Goal: Information Seeking & Learning: Check status

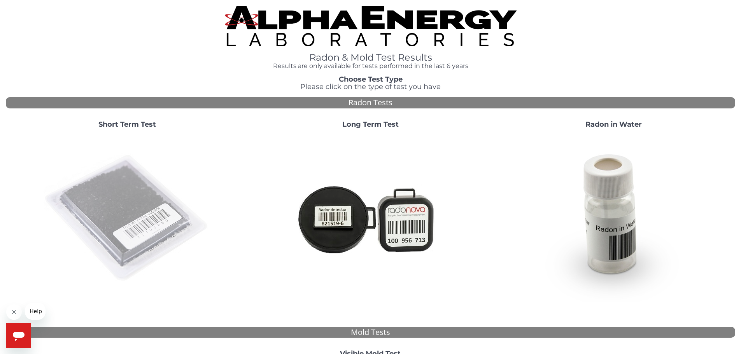
click at [129, 196] on img at bounding box center [127, 218] width 167 height 167
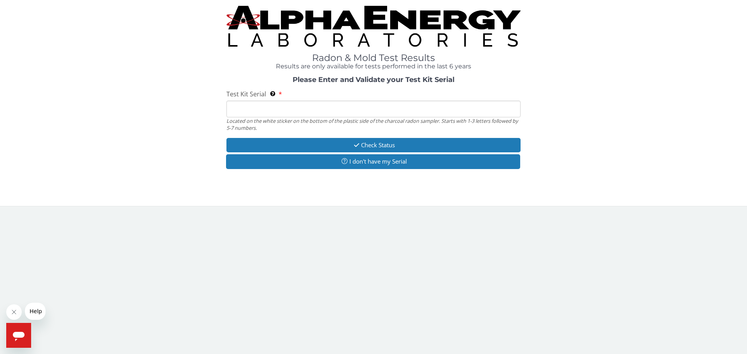
click at [245, 112] on input "Test Kit Serial Located on the white sticker on the bottom of the plastic side …" at bounding box center [373, 109] width 294 height 17
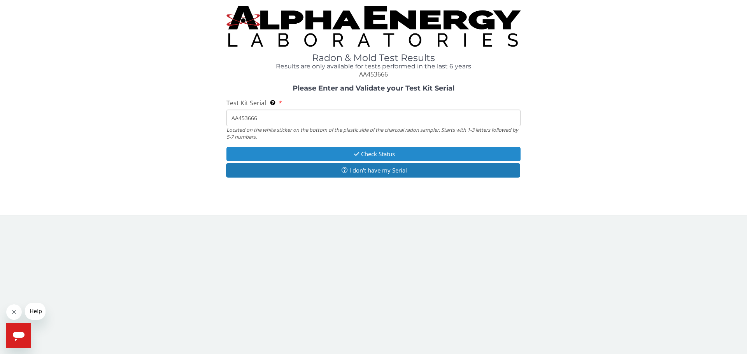
type input "AA453666"
click at [361, 154] on button "Check Status" at bounding box center [373, 154] width 294 height 14
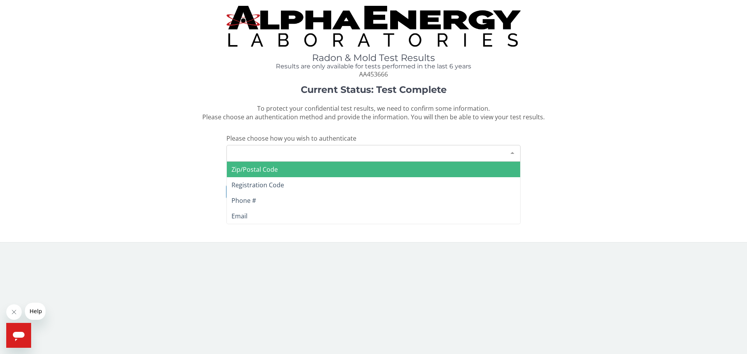
click at [238, 152] on div "Please make a selection" at bounding box center [373, 153] width 294 height 17
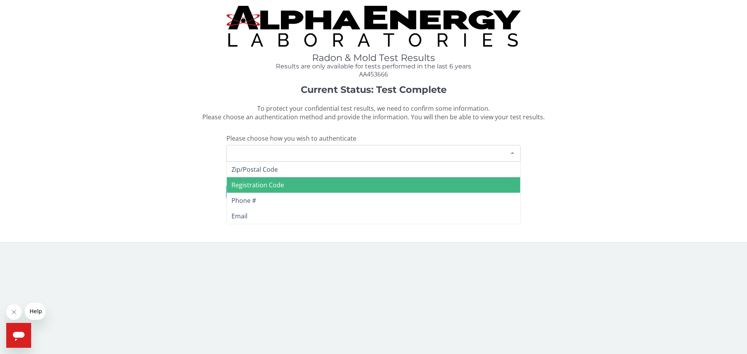
click at [245, 186] on span "Registration Code" at bounding box center [257, 185] width 52 height 9
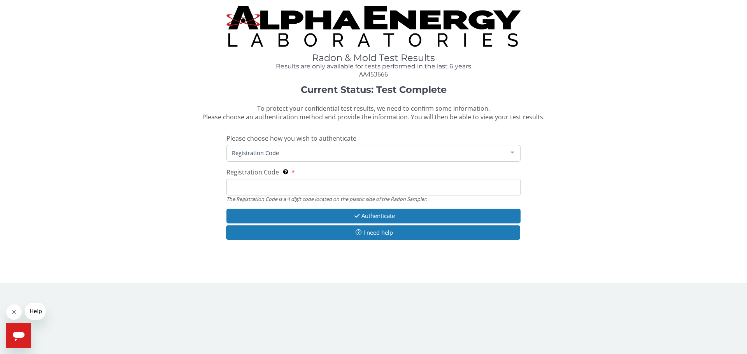
click at [245, 186] on input "Registration Code The Registration Code is a 4 digit code located on the plasti…" at bounding box center [373, 187] width 294 height 17
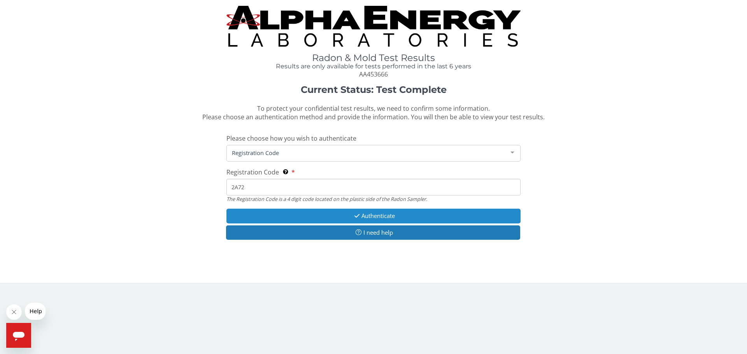
type input "2A72"
click at [364, 212] on button "Authenticate" at bounding box center [373, 216] width 294 height 14
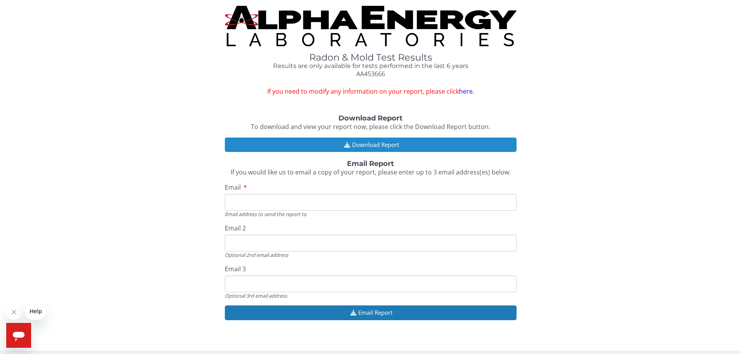
click at [380, 142] on button "Download Report" at bounding box center [371, 145] width 292 height 14
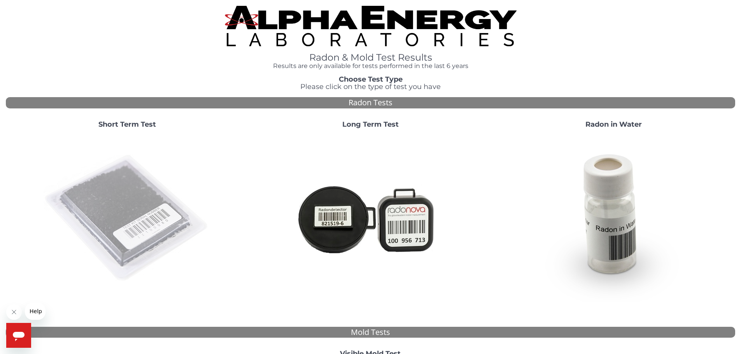
click at [127, 218] on img at bounding box center [127, 218] width 167 height 167
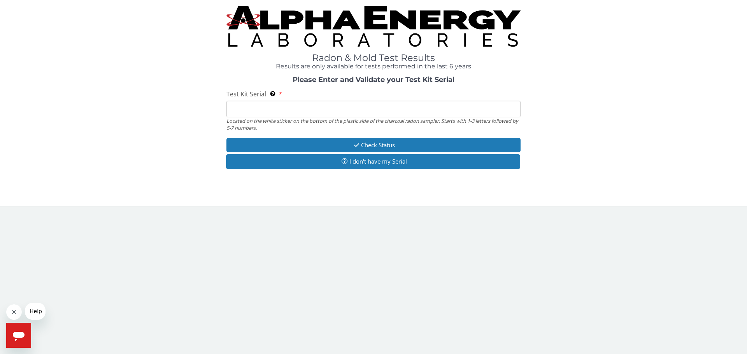
click at [232, 112] on input "Test Kit Serial Located on the white sticker on the bottom of the plastic side …" at bounding box center [373, 109] width 294 height 17
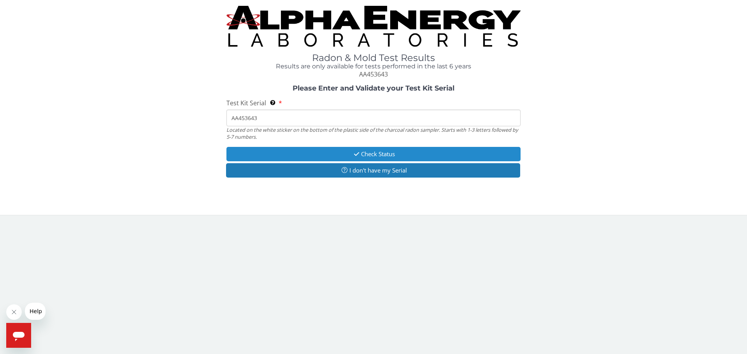
type input "AA453643"
click at [379, 152] on button "Check Status" at bounding box center [373, 154] width 294 height 14
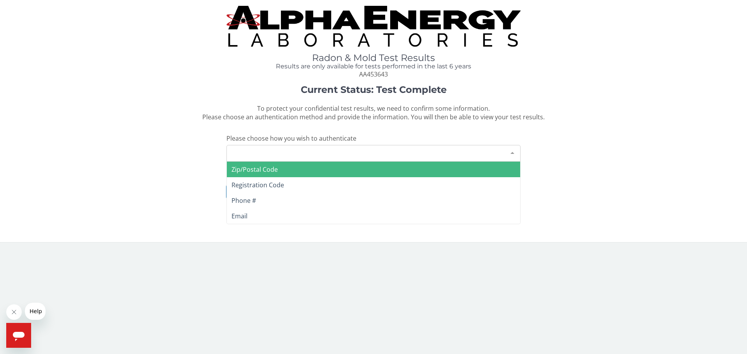
click at [238, 152] on div "Please make a selection" at bounding box center [373, 153] width 294 height 17
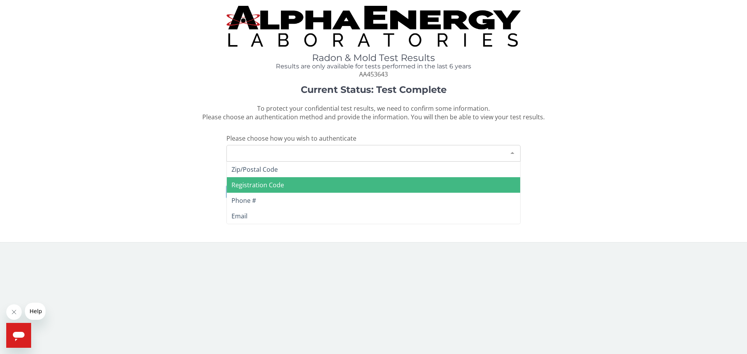
click at [240, 185] on span "Registration Code" at bounding box center [257, 185] width 52 height 9
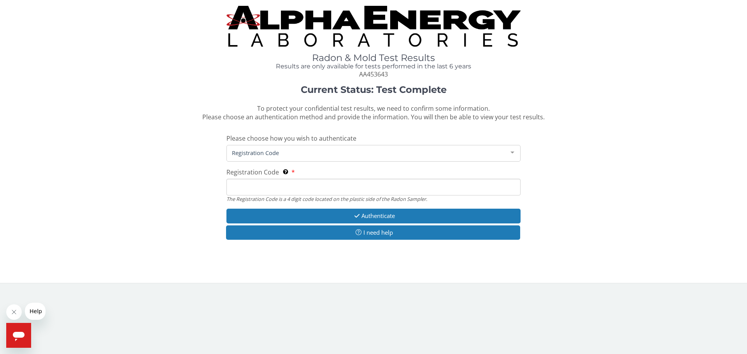
click at [237, 187] on input "Registration Code The Registration Code is a 4 digit code located on the plasti…" at bounding box center [373, 187] width 294 height 17
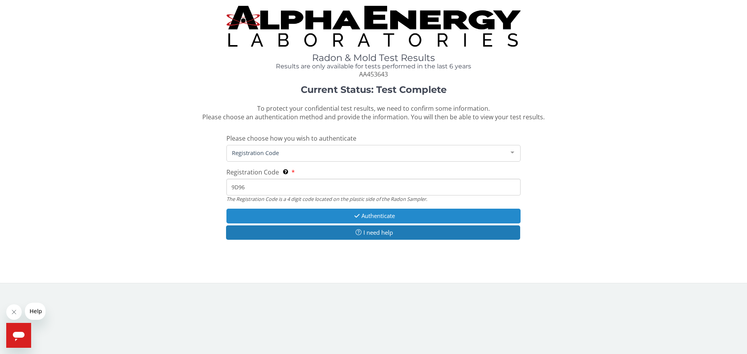
type input "9D96"
click at [365, 213] on button "Authenticate" at bounding box center [373, 216] width 294 height 14
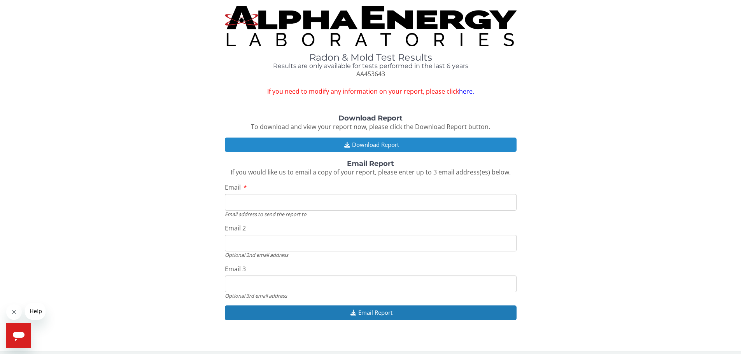
click at [377, 143] on button "Download Report" at bounding box center [371, 145] width 292 height 14
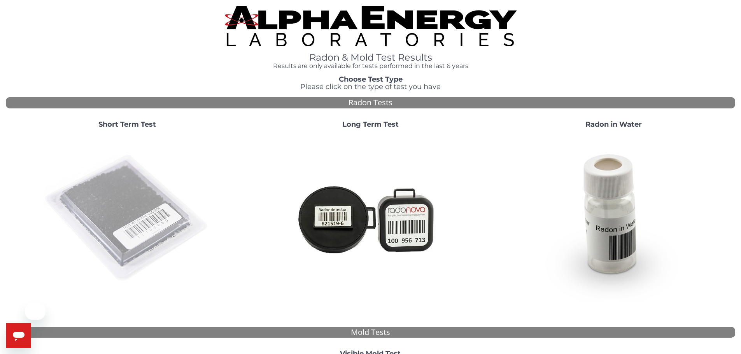
click at [139, 220] on img at bounding box center [127, 218] width 167 height 167
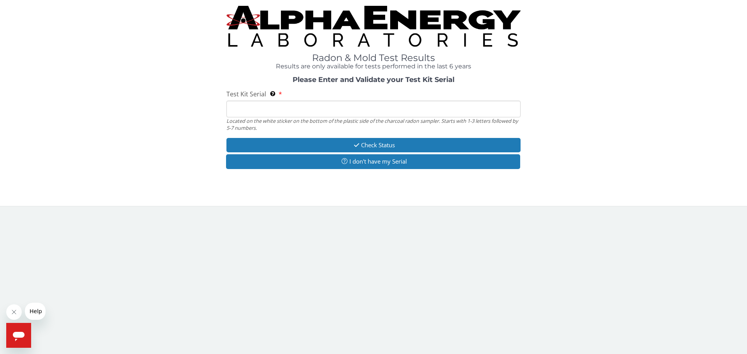
click at [252, 113] on input "Test Kit Serial Located on the white sticker on the bottom of the plastic side …" at bounding box center [373, 109] width 294 height 17
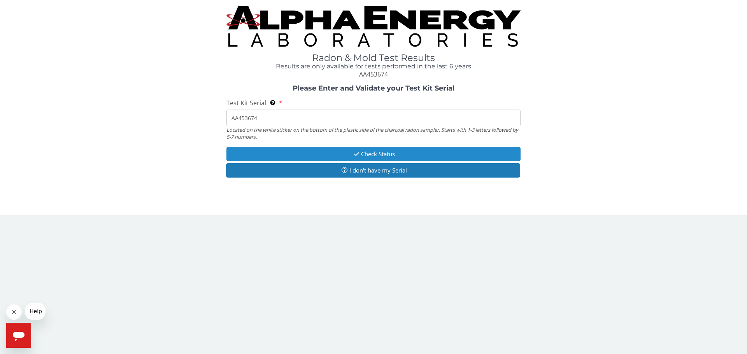
type input "AA453674"
click at [387, 152] on button "Check Status" at bounding box center [373, 154] width 294 height 14
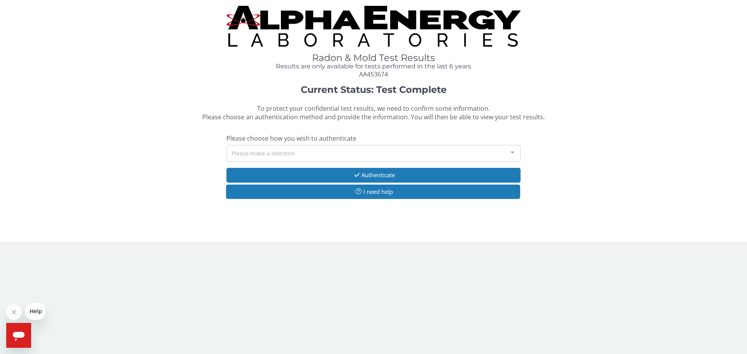
click at [234, 154] on div "Please make a selection" at bounding box center [373, 153] width 294 height 17
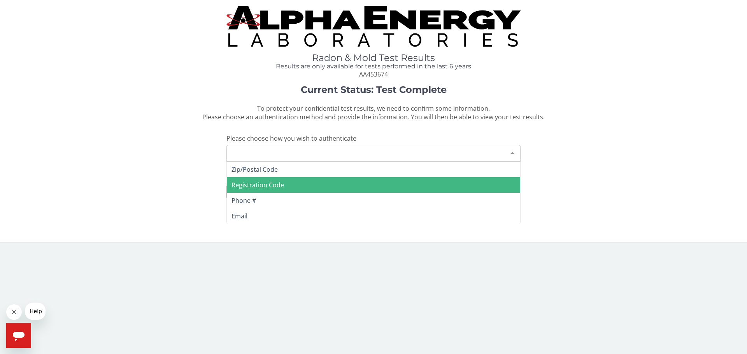
click at [240, 180] on span "Registration Code" at bounding box center [373, 185] width 293 height 16
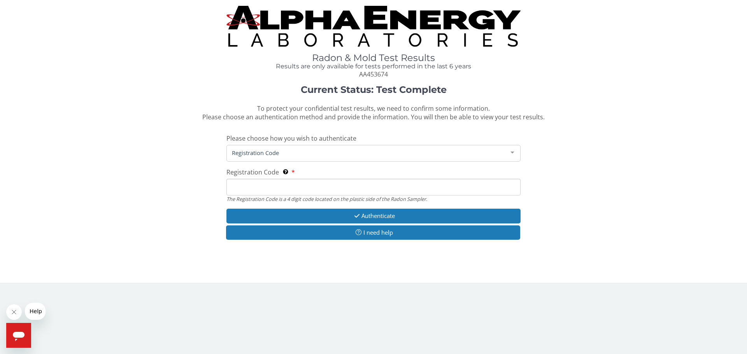
click at [231, 189] on input "Registration Code The Registration Code is a 4 digit code located on the plasti…" at bounding box center [373, 187] width 294 height 17
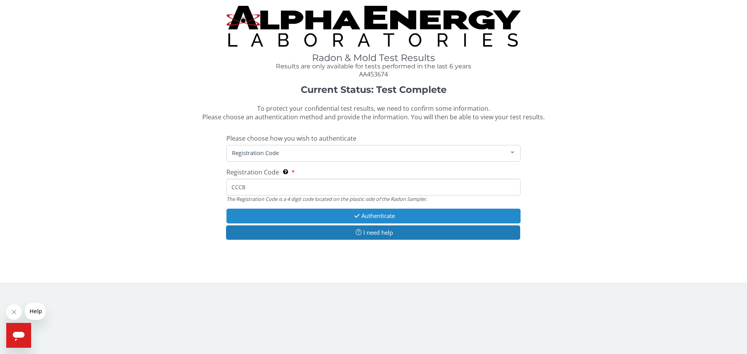
type input "CCCB"
click at [369, 214] on button "Authenticate" at bounding box center [373, 216] width 294 height 14
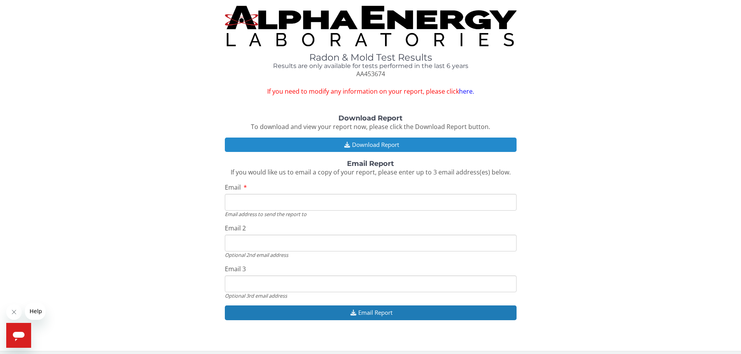
click at [371, 143] on button "Download Report" at bounding box center [371, 145] width 292 height 14
